Goal: Information Seeking & Learning: Learn about a topic

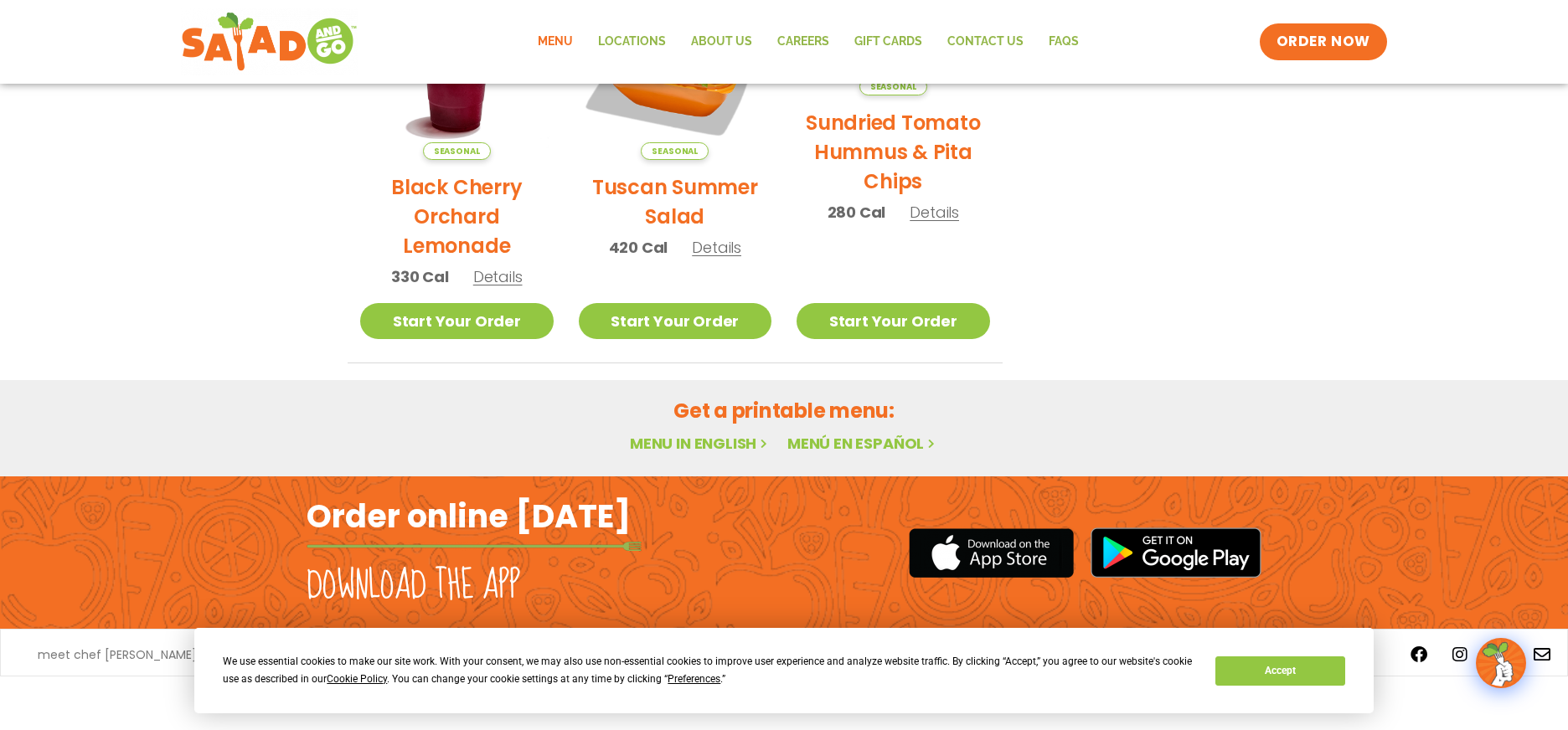
scroll to position [968, 0]
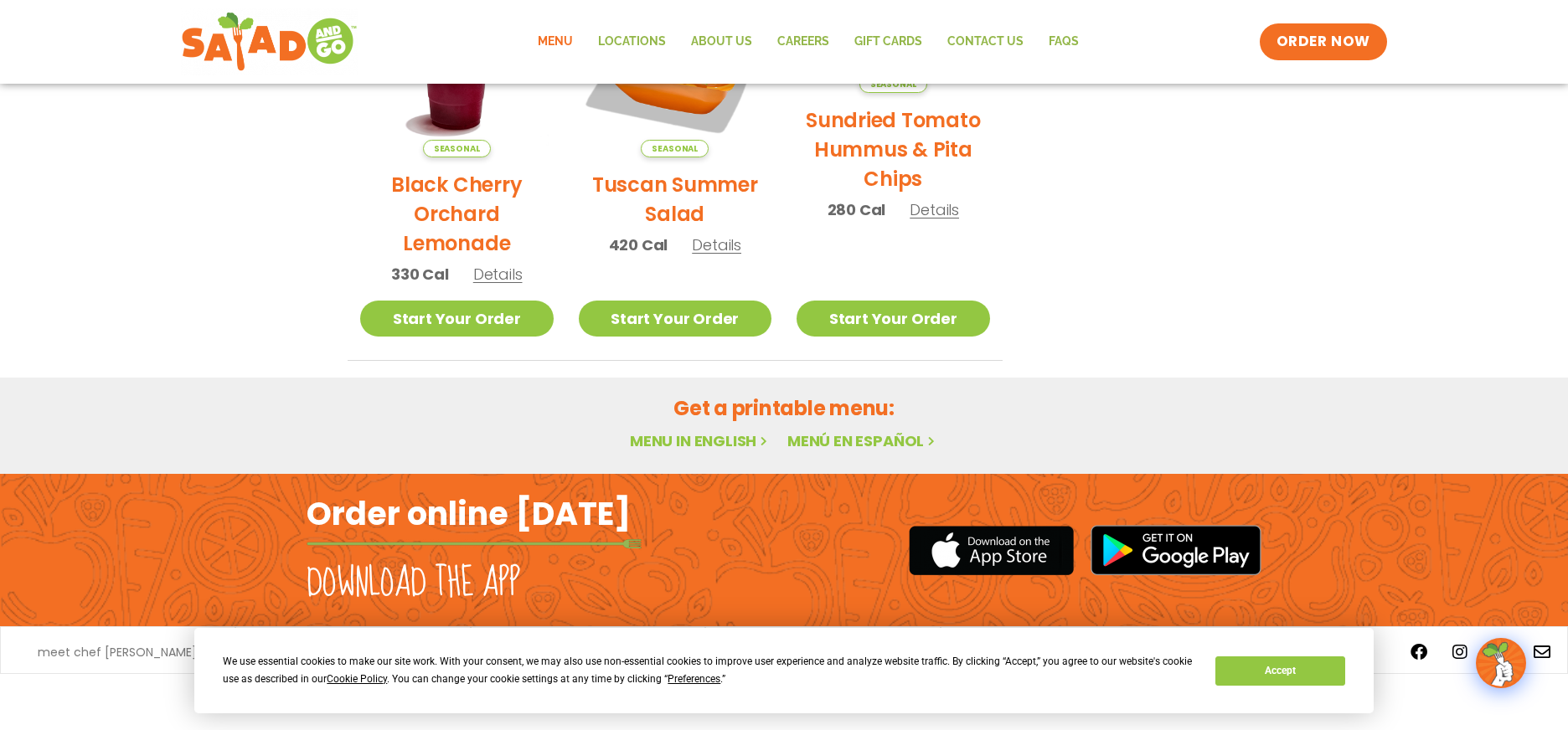
click at [716, 431] on link "Menu in English" at bounding box center [699, 441] width 141 height 21
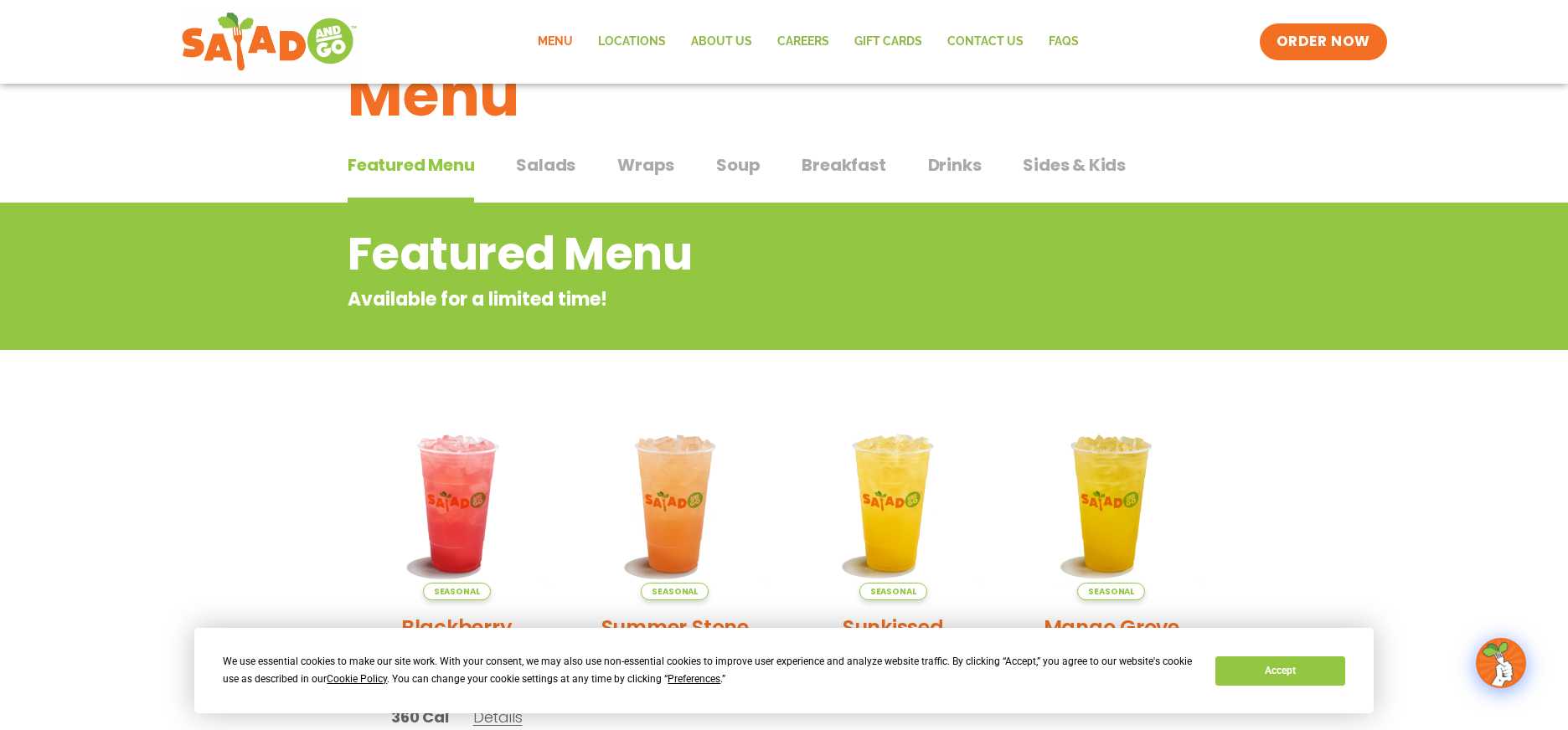
scroll to position [0, 0]
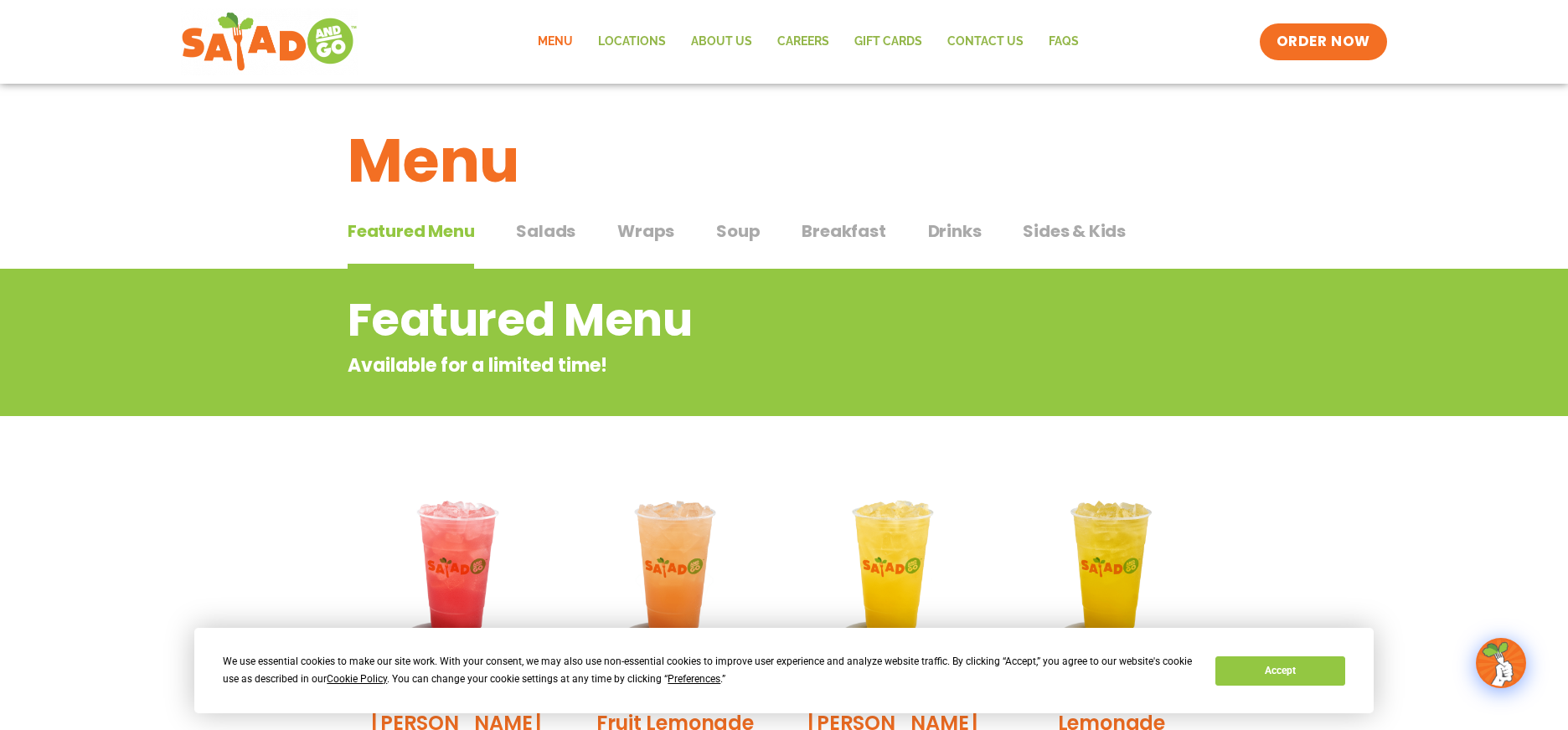
click at [549, 232] on span "Salads" at bounding box center [546, 231] width 60 height 25
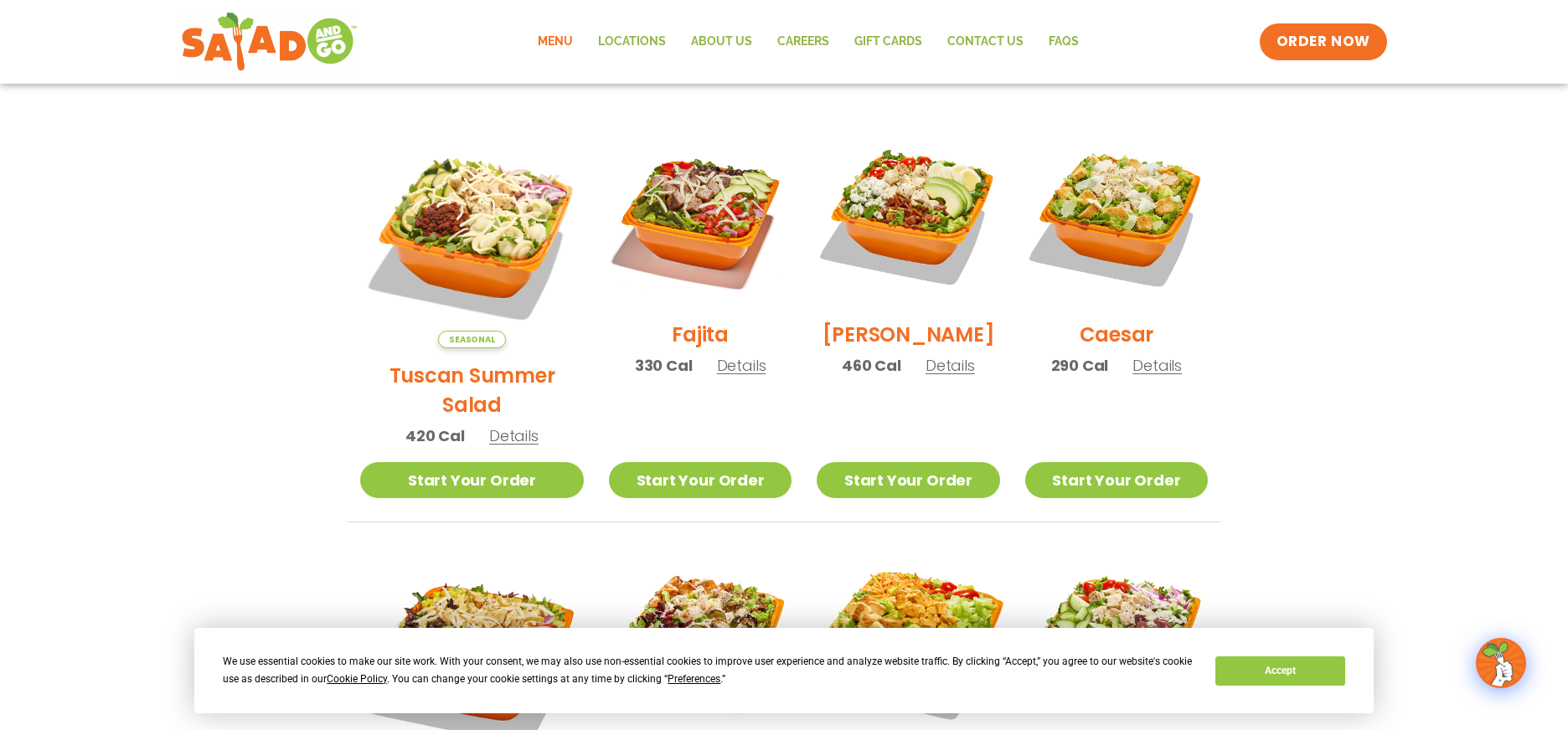
scroll to position [423, 0]
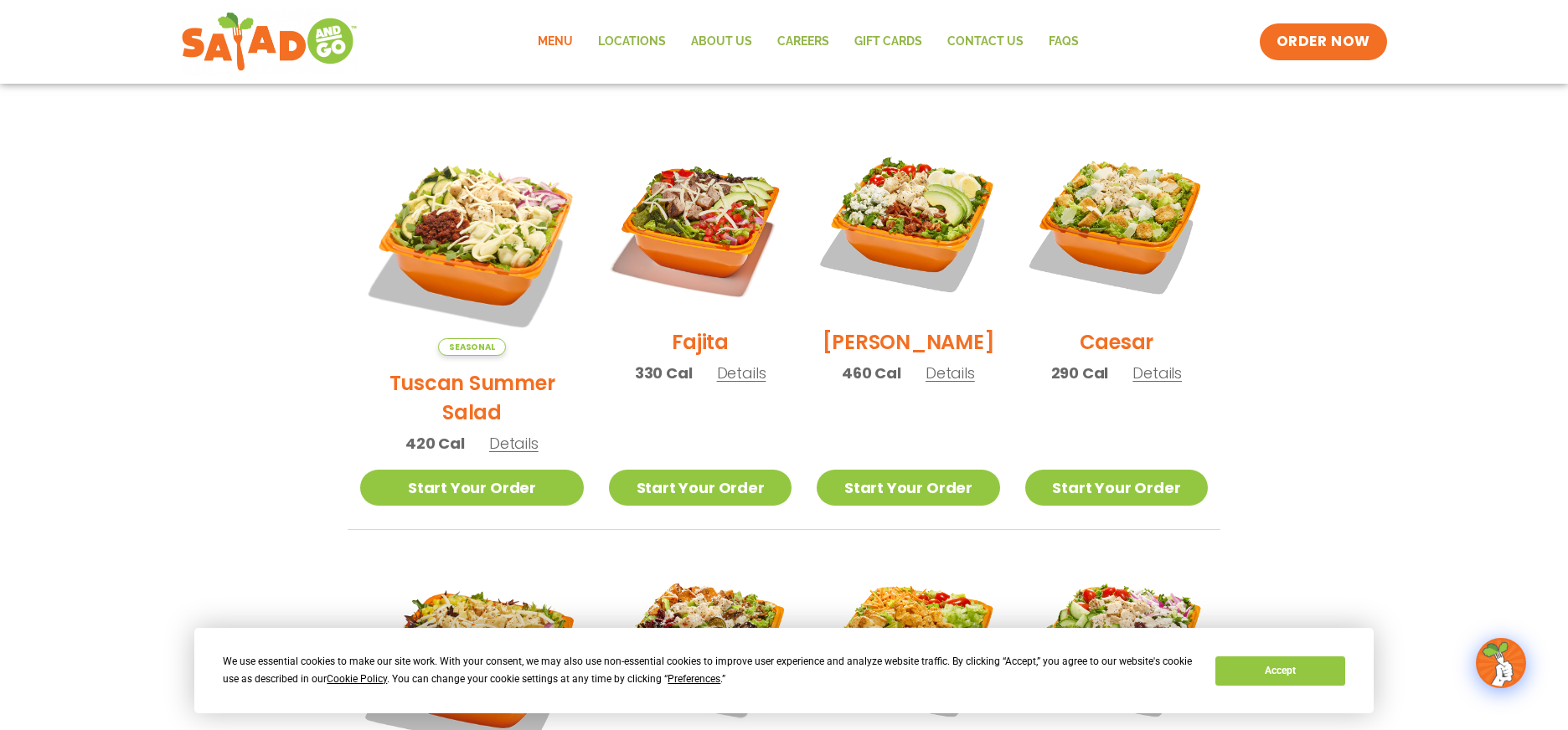
click at [725, 384] on span "Details" at bounding box center [741, 373] width 49 height 21
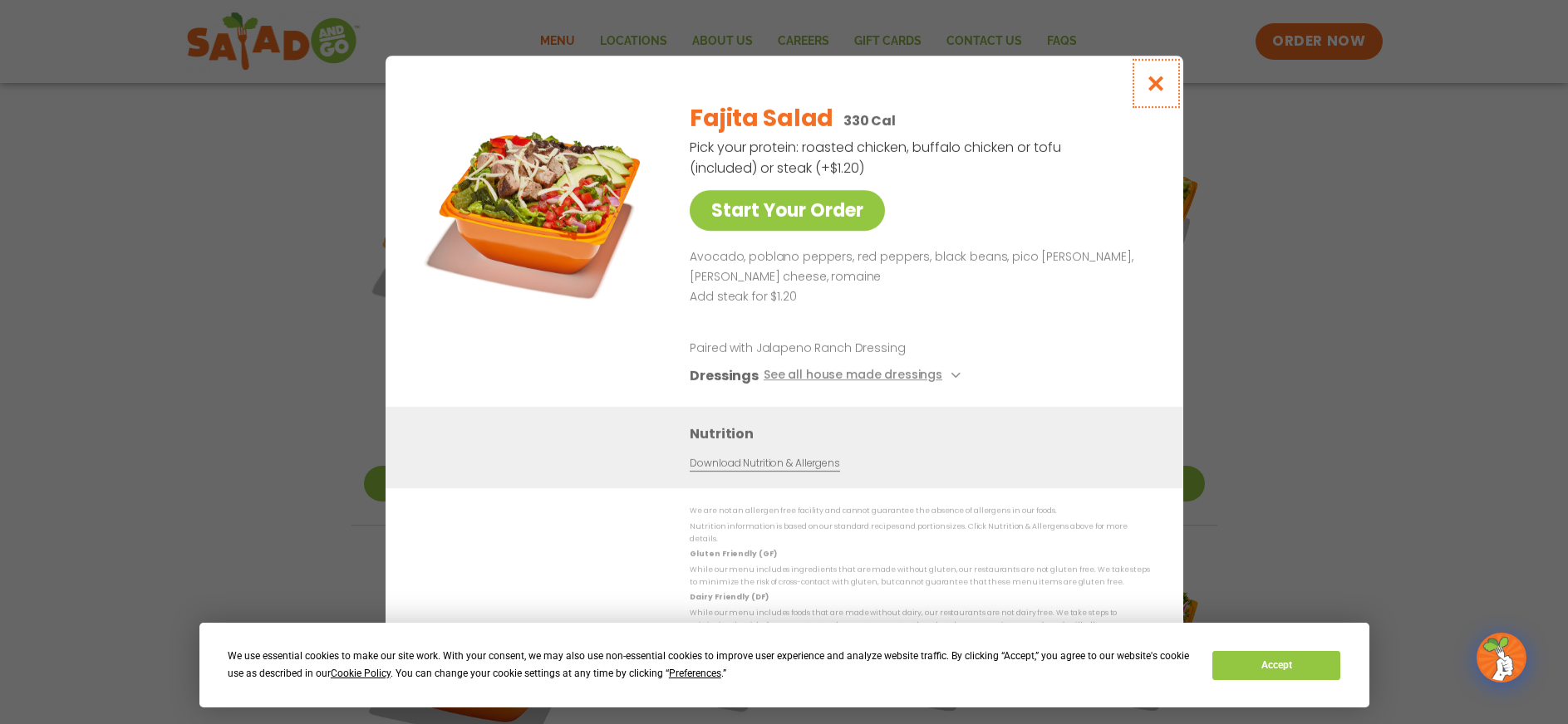
click at [1159, 92] on icon "Close modal" at bounding box center [1155, 83] width 21 height 17
